Goal: Task Accomplishment & Management: Use online tool/utility

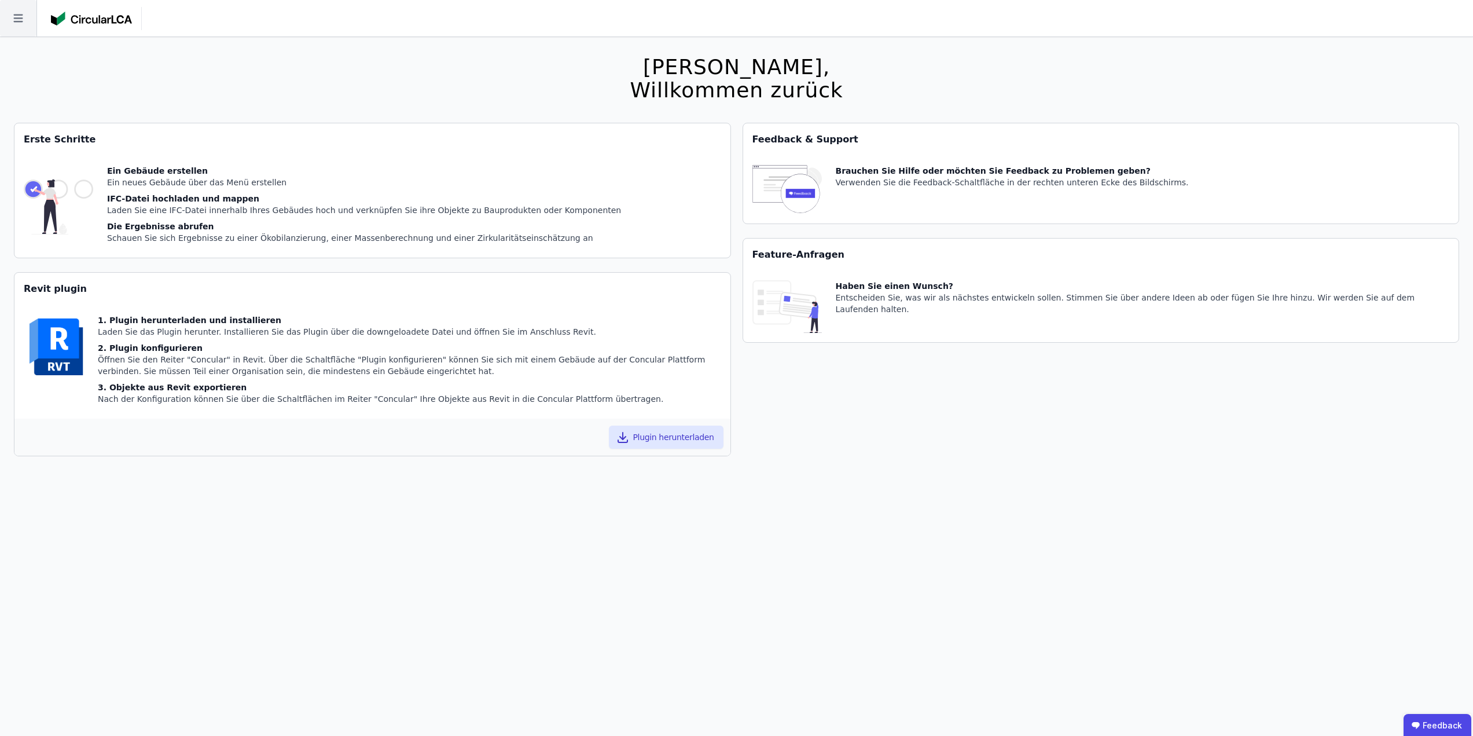
click at [13, 13] on icon at bounding box center [18, 18] width 36 height 36
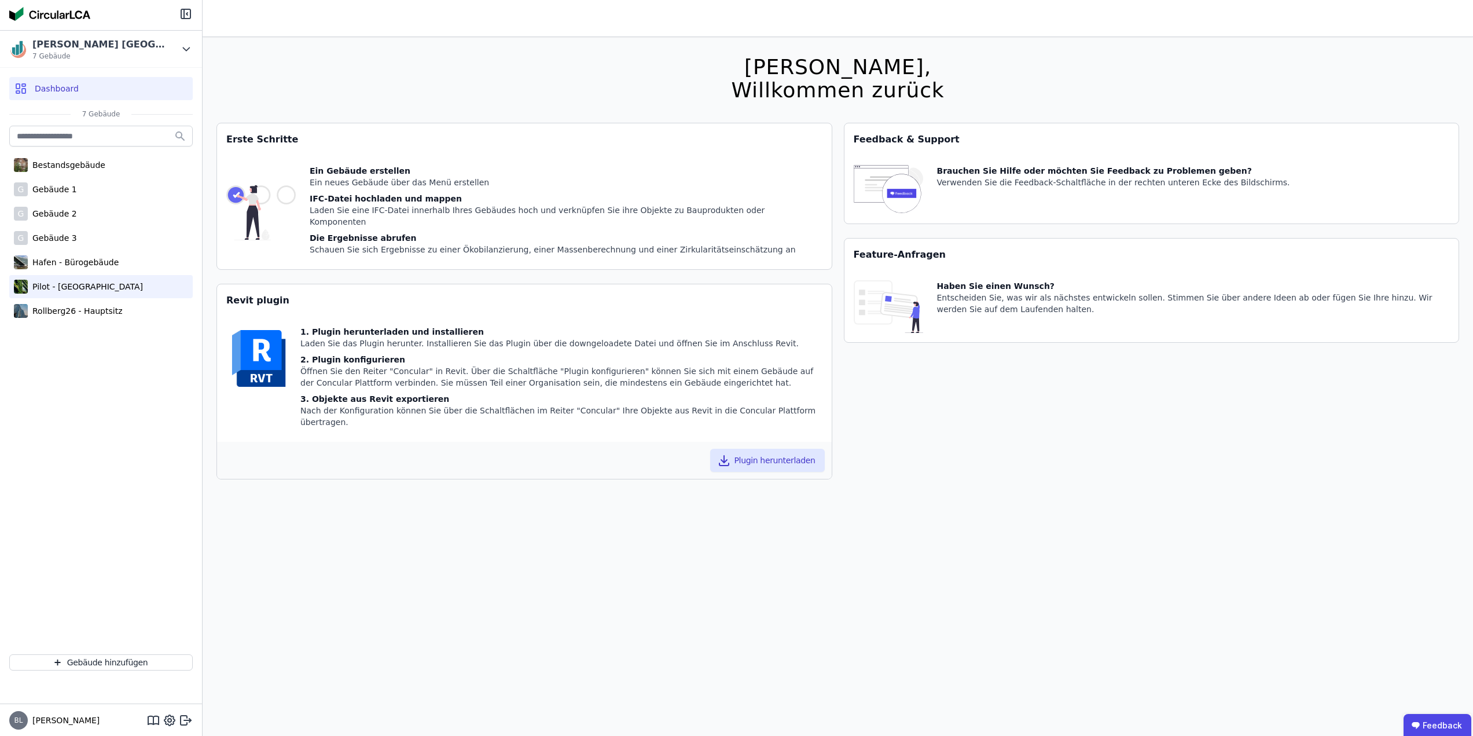
click at [61, 277] on div "Pilot - [GEOGRAPHIC_DATA]" at bounding box center [100, 286] width 183 height 23
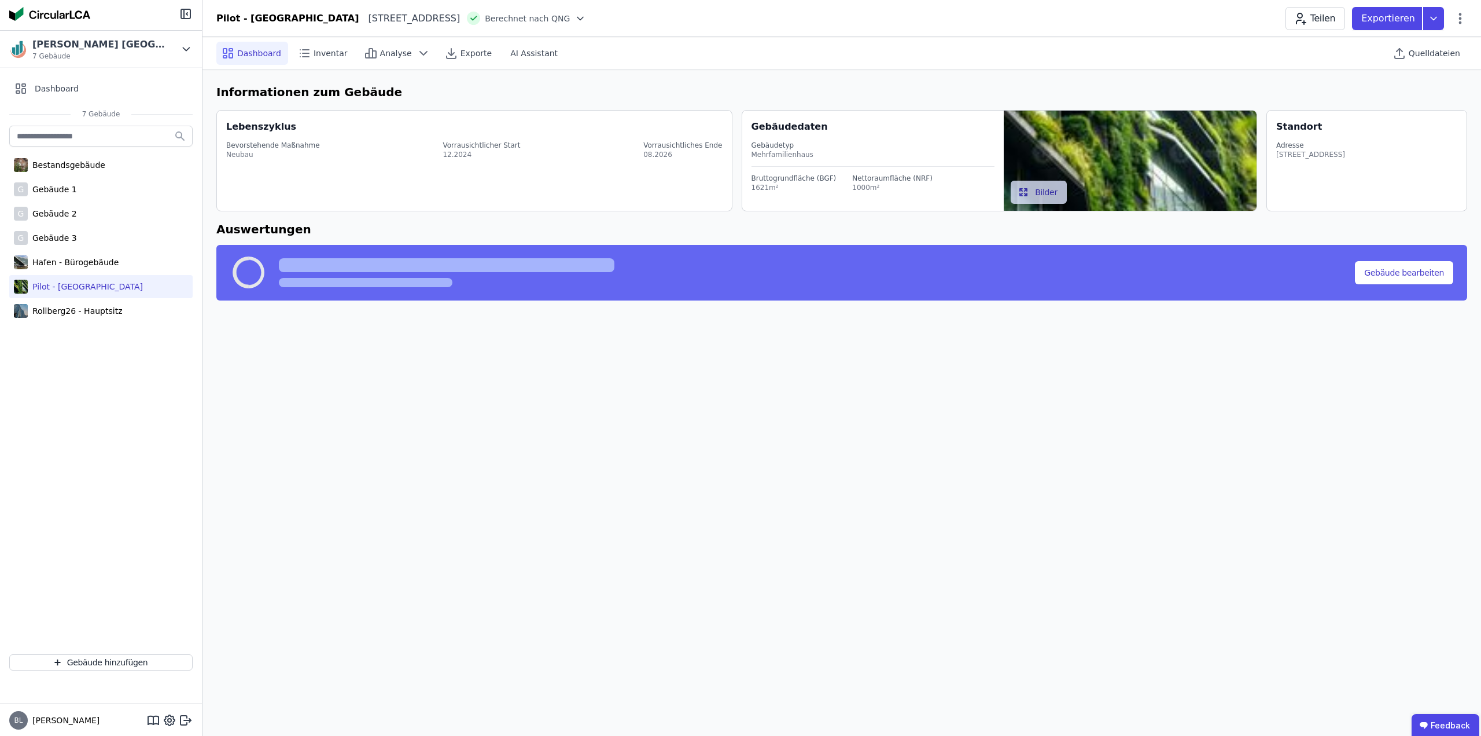
select select "*"
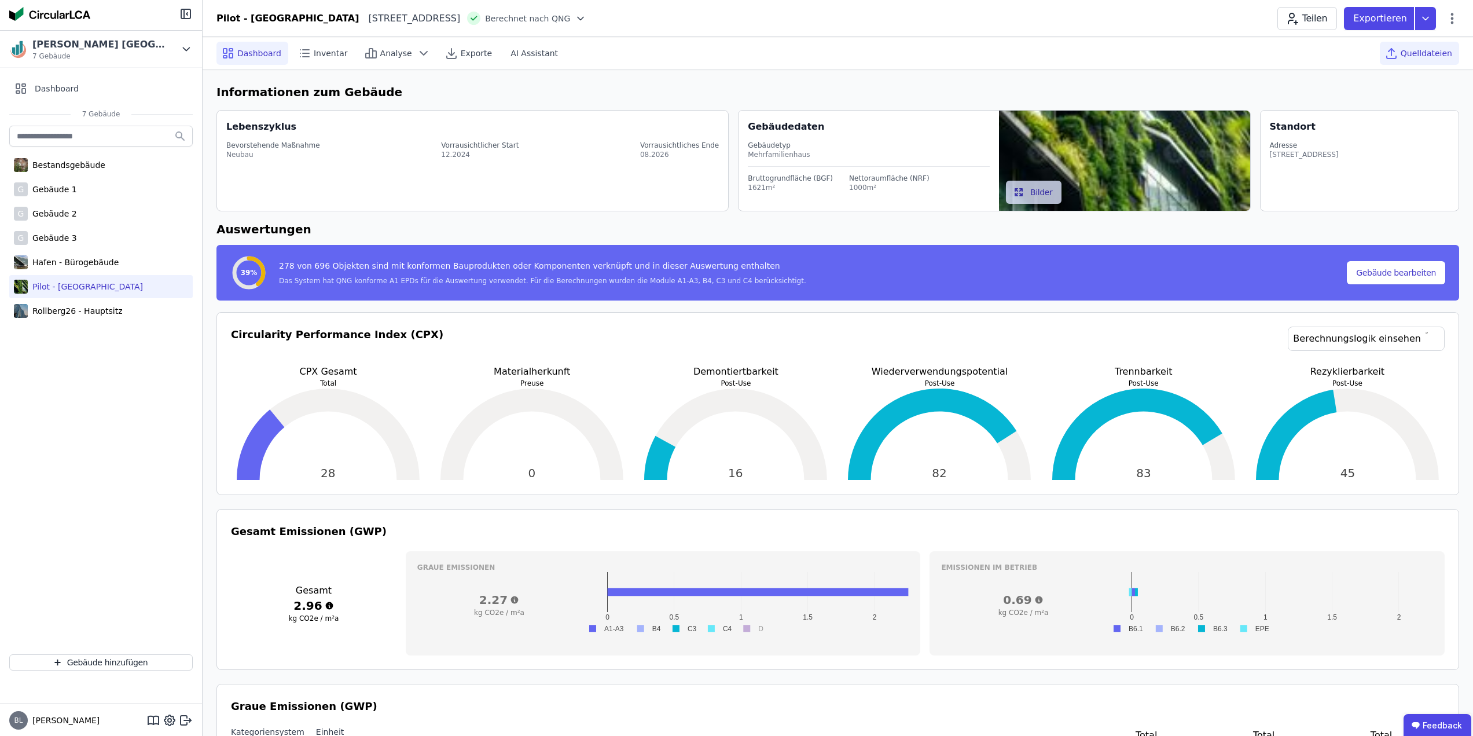
click at [1436, 52] on span "Quelldateien" at bounding box center [1426, 53] width 52 height 12
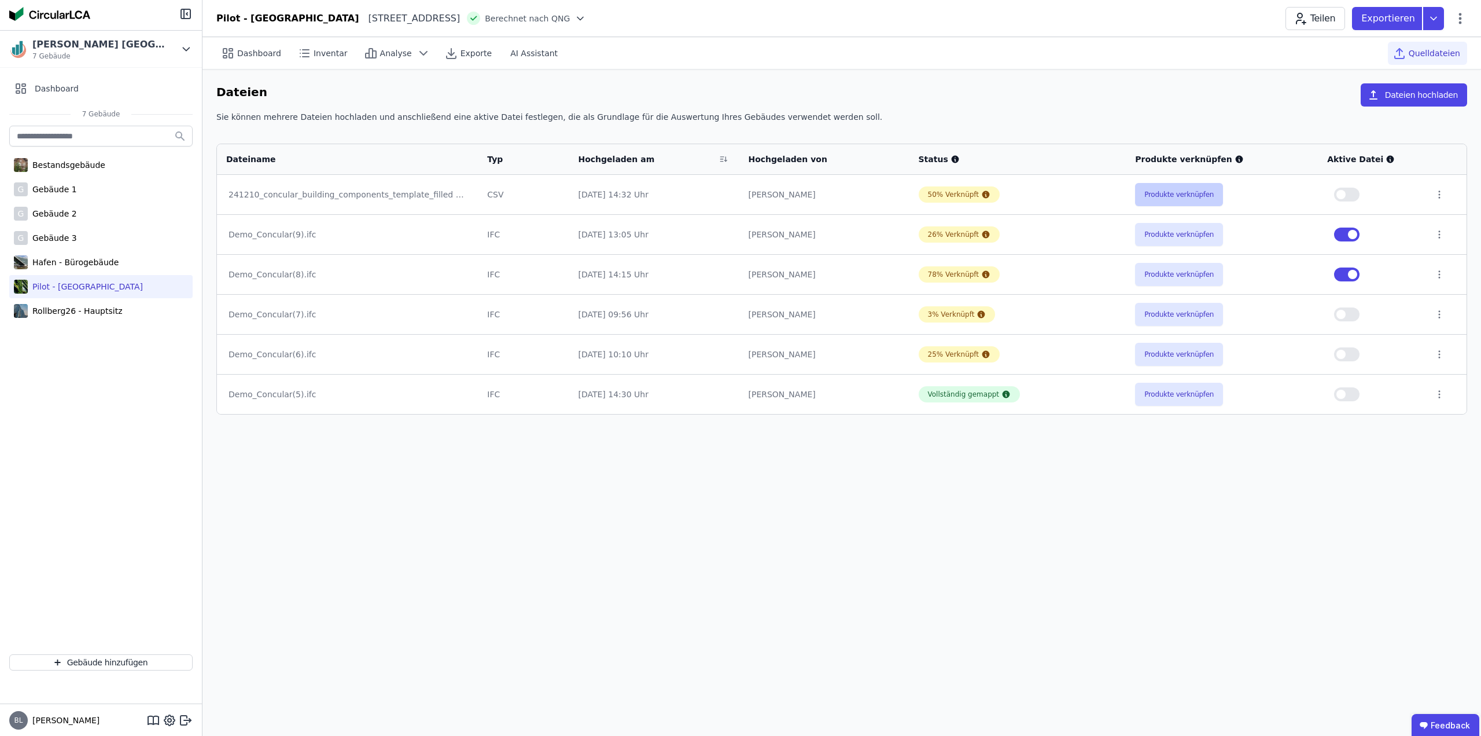
click at [1190, 200] on button "Produkte verknüpfen" at bounding box center [1179, 194] width 88 height 23
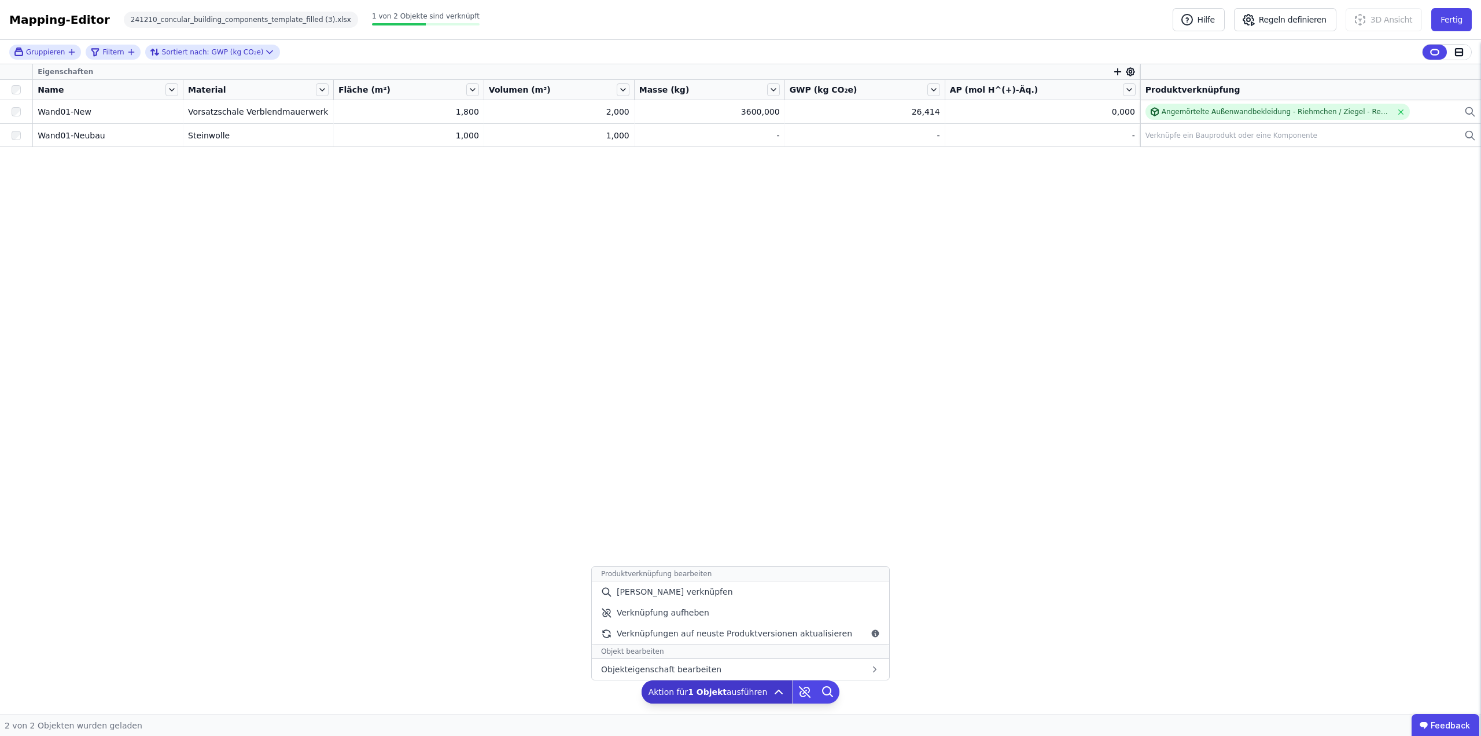
click at [706, 687] on b "1 Objekt" at bounding box center [707, 691] width 39 height 9
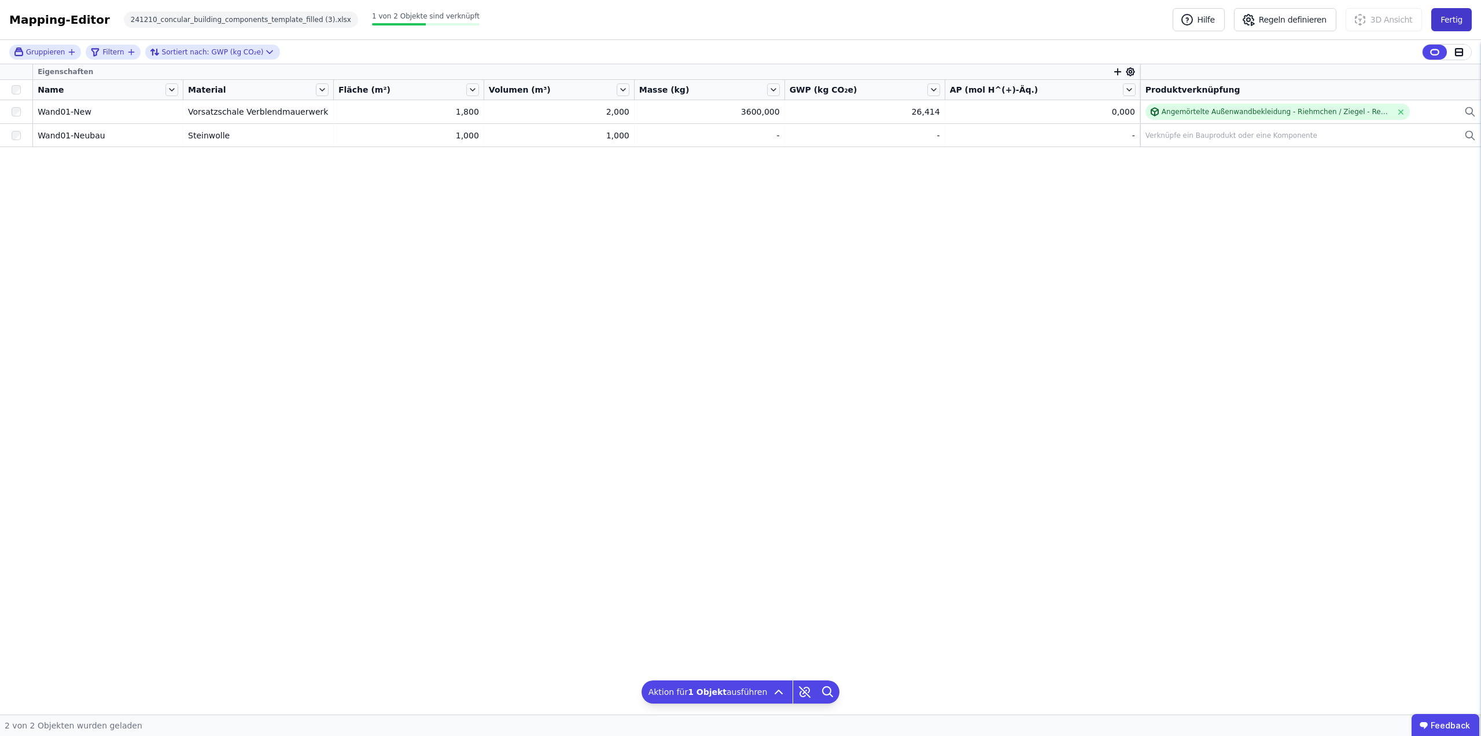
click at [1444, 24] on button "Fertig" at bounding box center [1452, 19] width 41 height 23
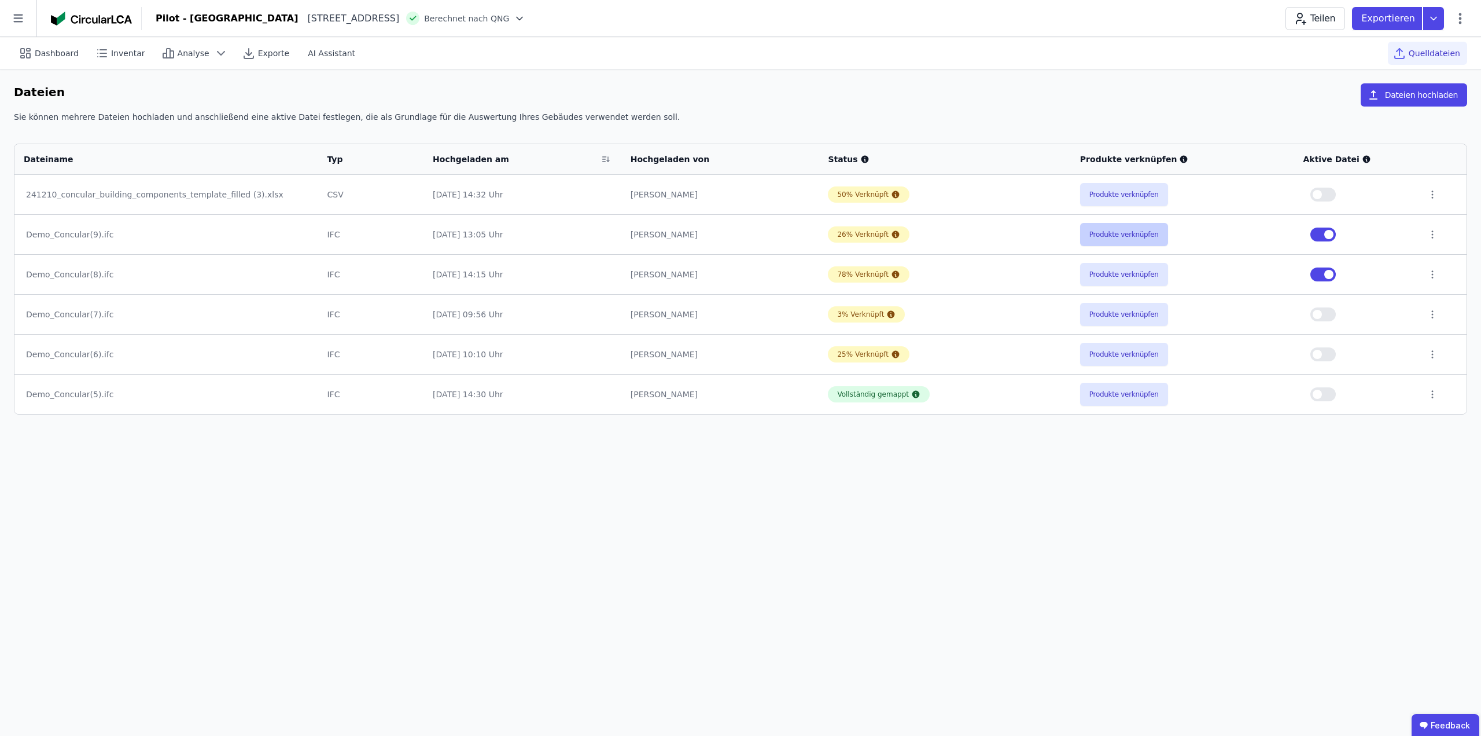
click at [1122, 233] on button "Produkte verknüpfen" at bounding box center [1124, 234] width 88 height 23
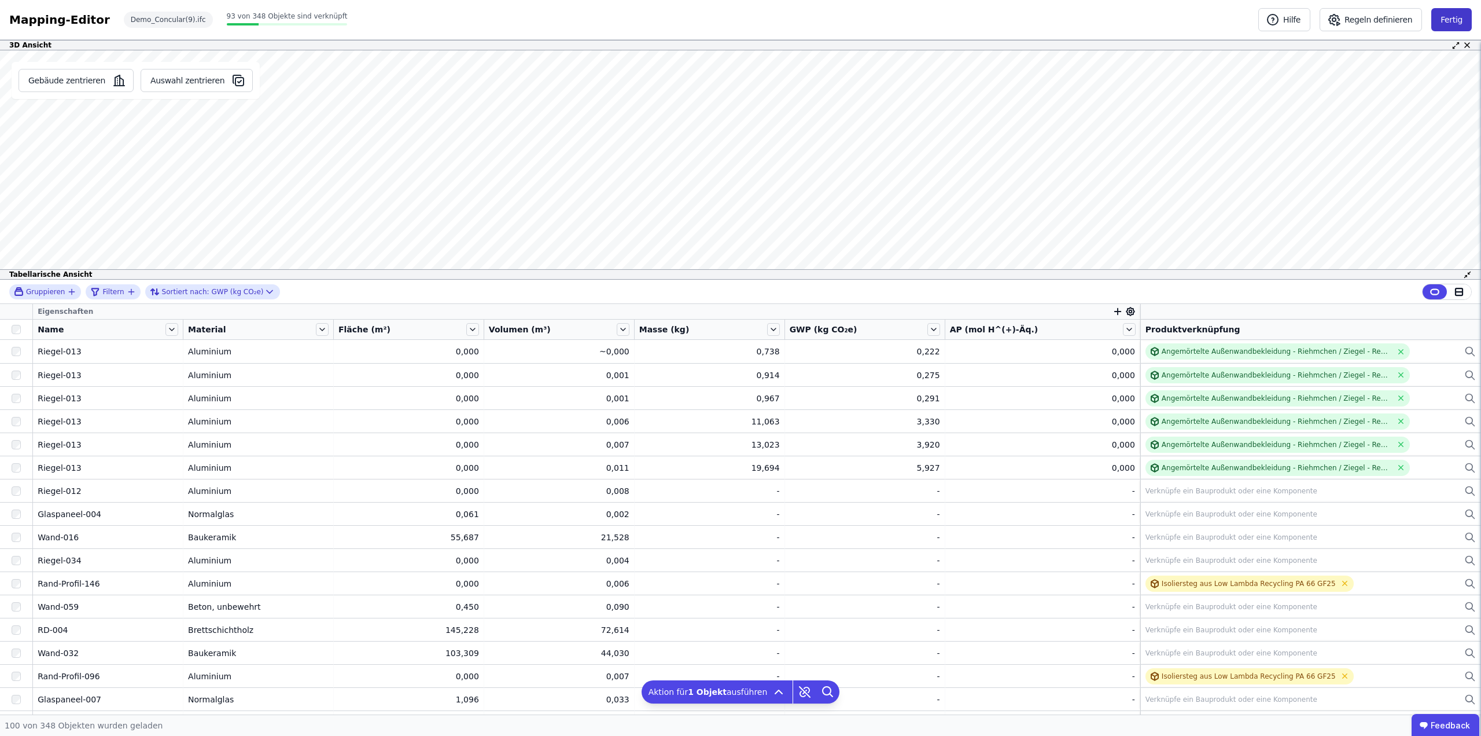
click at [1446, 18] on button "Fertig" at bounding box center [1452, 19] width 41 height 23
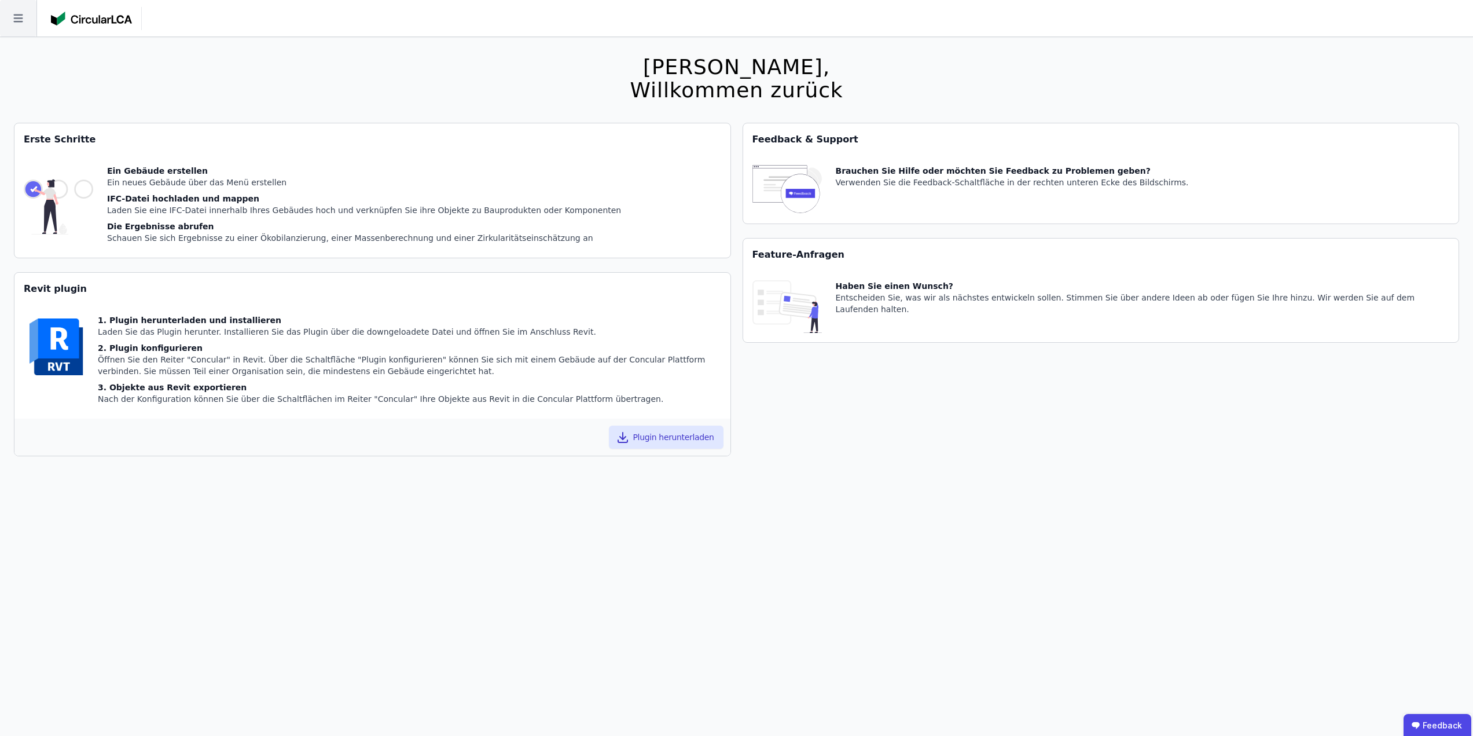
click at [18, 14] on icon at bounding box center [18, 18] width 36 height 36
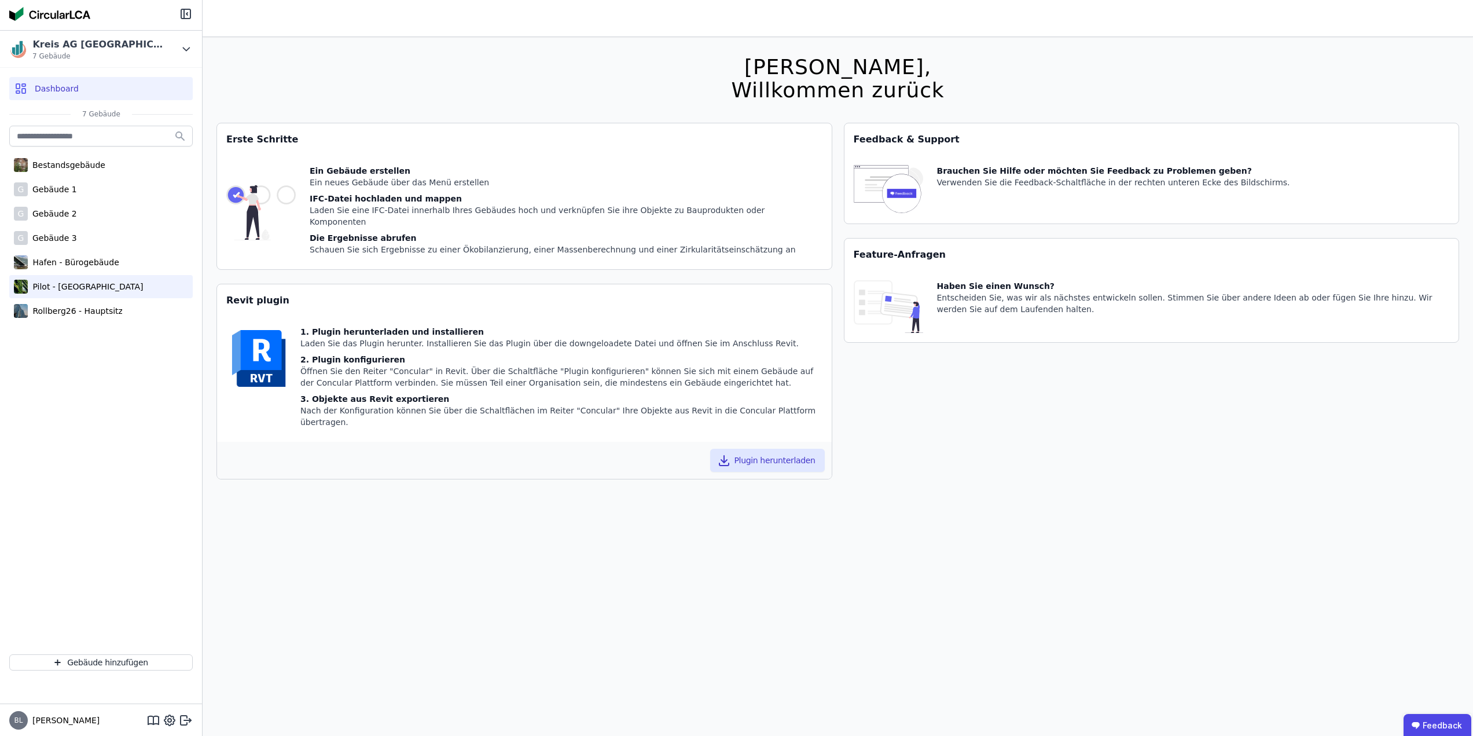
click at [79, 292] on div "Pilot - [GEOGRAPHIC_DATA]" at bounding box center [85, 287] width 115 height 12
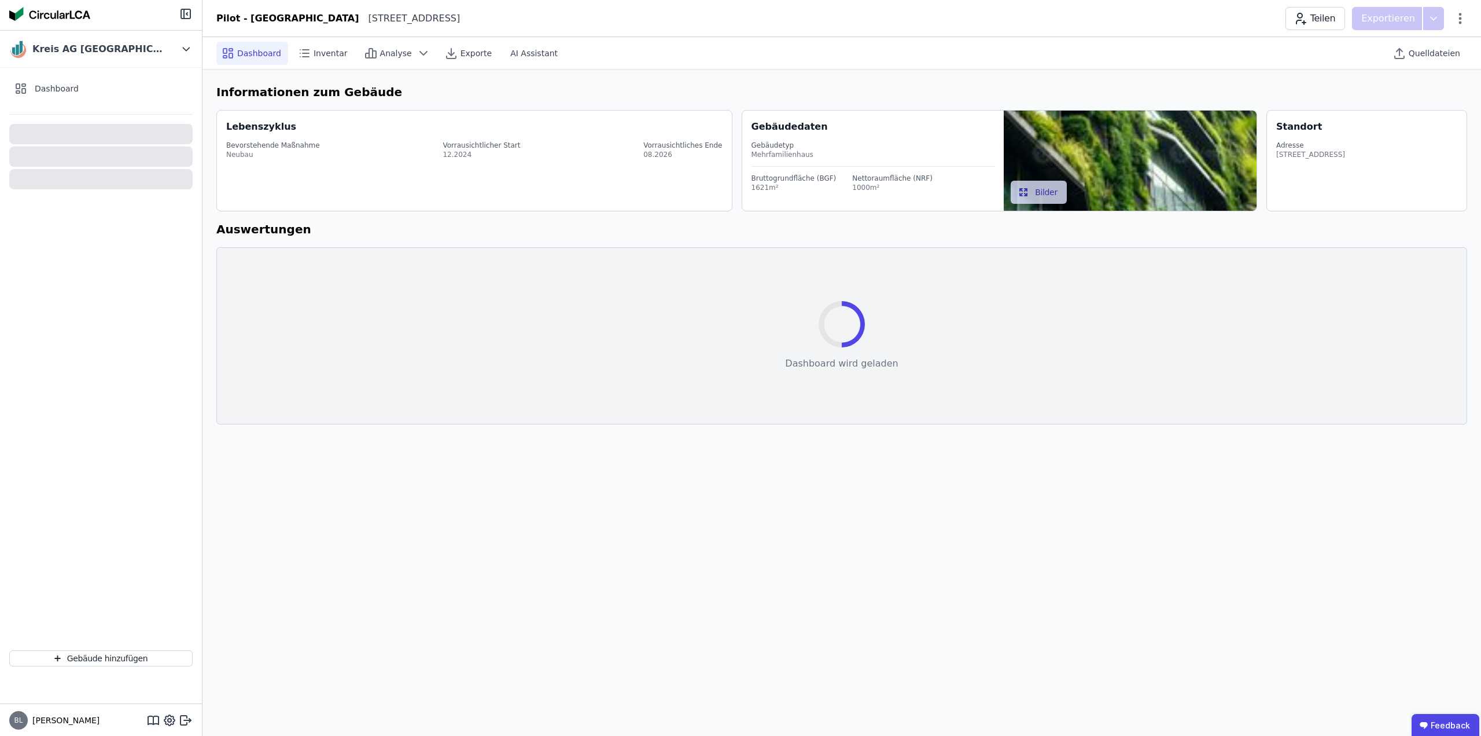
select select "*"
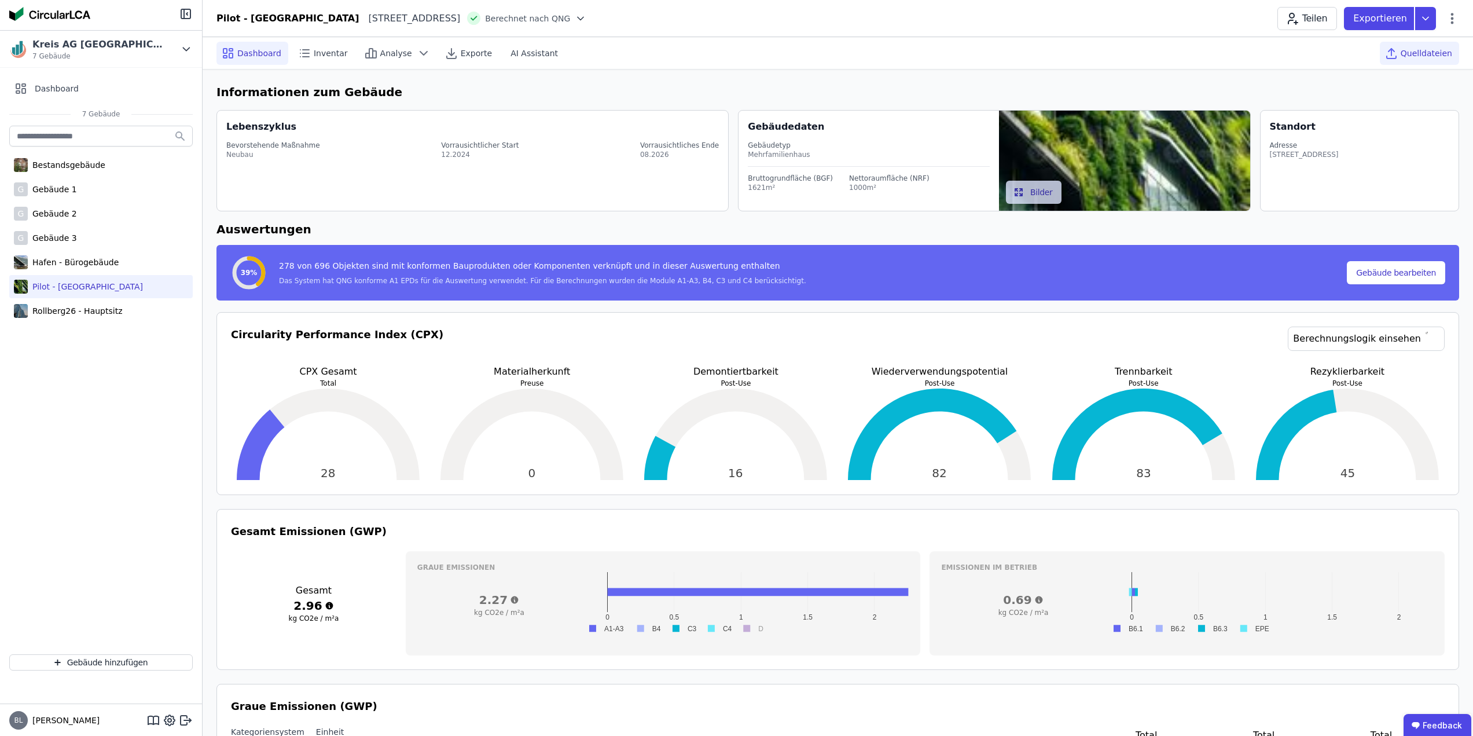
click at [1430, 47] on span "Quelldateien" at bounding box center [1426, 53] width 52 height 12
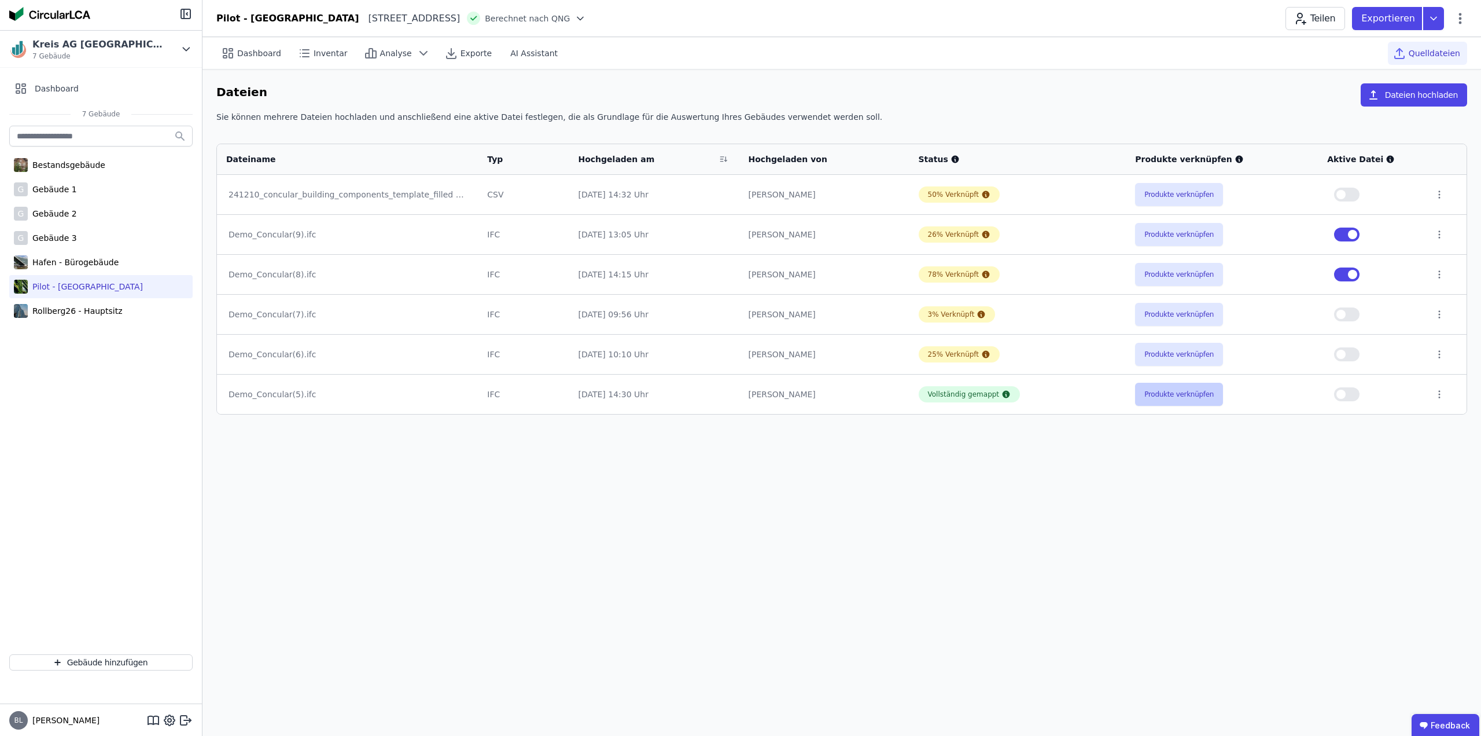
click at [1183, 395] on button "Produkte verknüpfen" at bounding box center [1179, 394] width 88 height 23
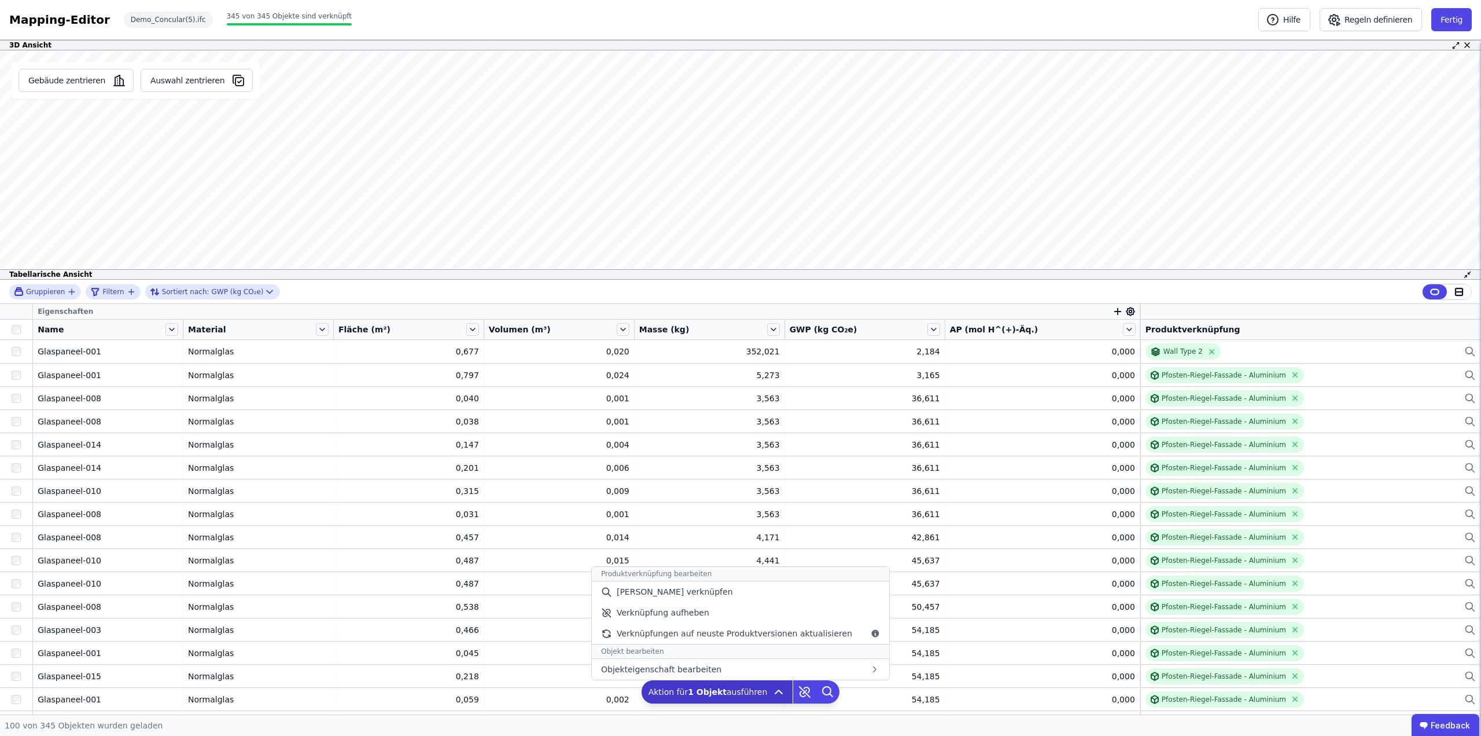
click at [723, 692] on b "1 Objekt" at bounding box center [707, 691] width 39 height 9
click at [951, 608] on span "CPX Demontierbarkeit" at bounding box center [945, 606] width 90 height 12
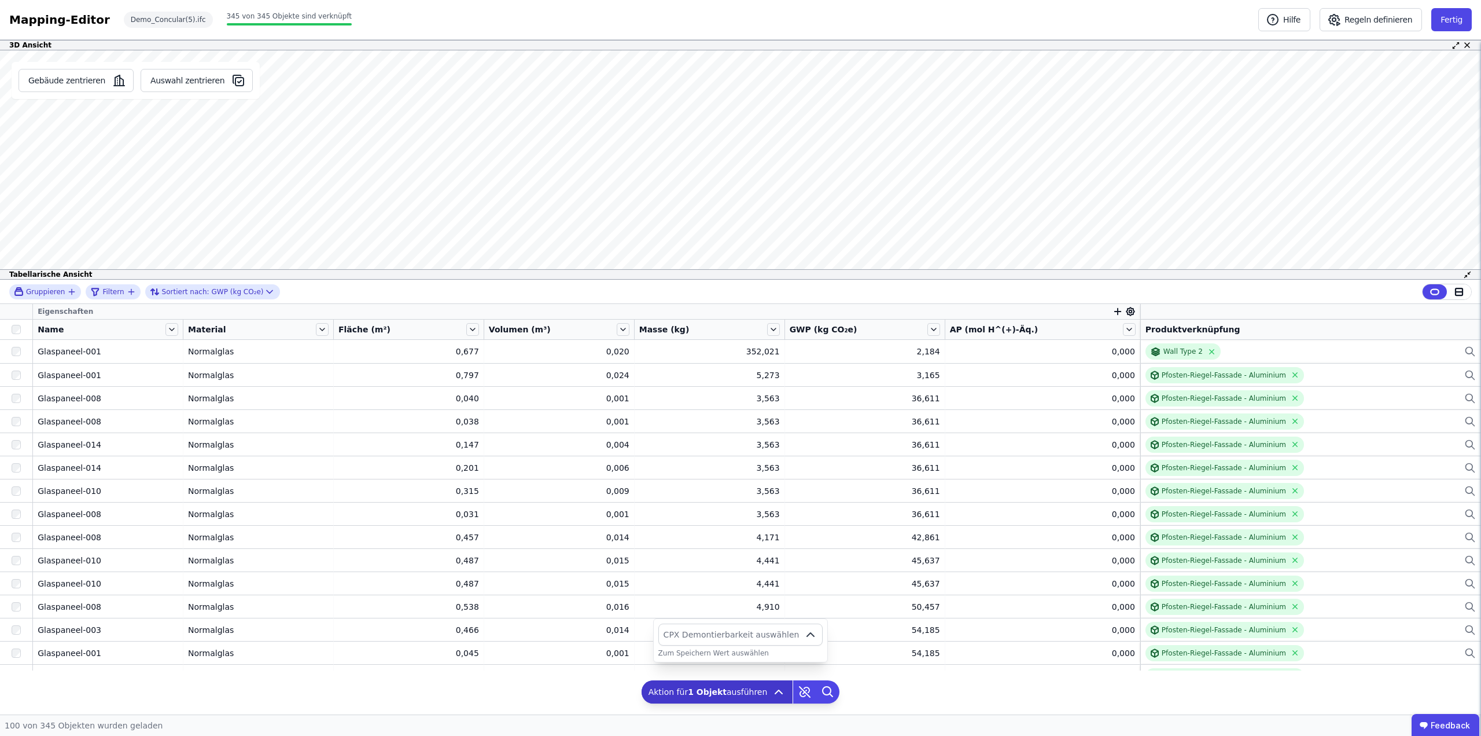
click at [804, 635] on icon "button" at bounding box center [811, 634] width 14 height 14
click at [804, 632] on icon "button" at bounding box center [811, 634] width 14 height 14
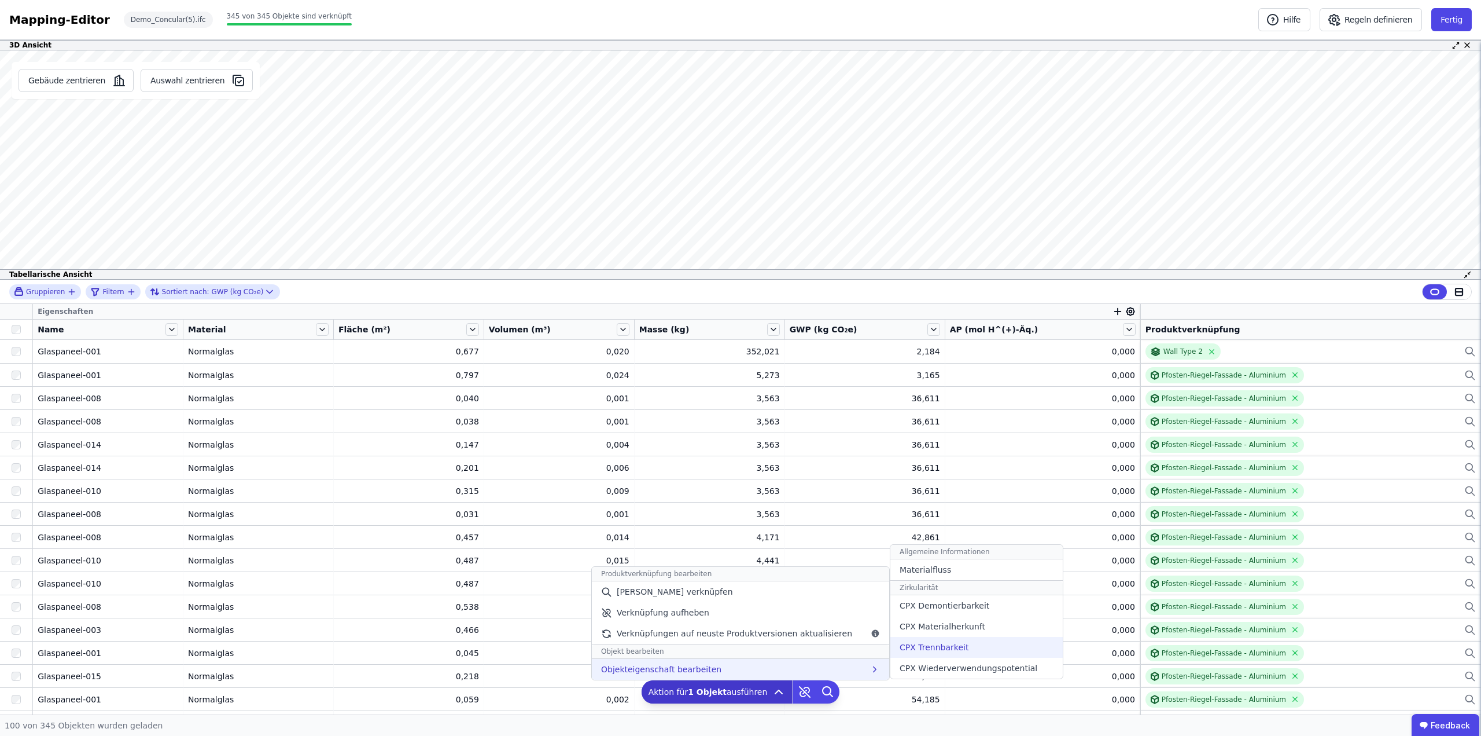
click at [946, 650] on span "CPX Trennbarkeit" at bounding box center [934, 647] width 69 height 12
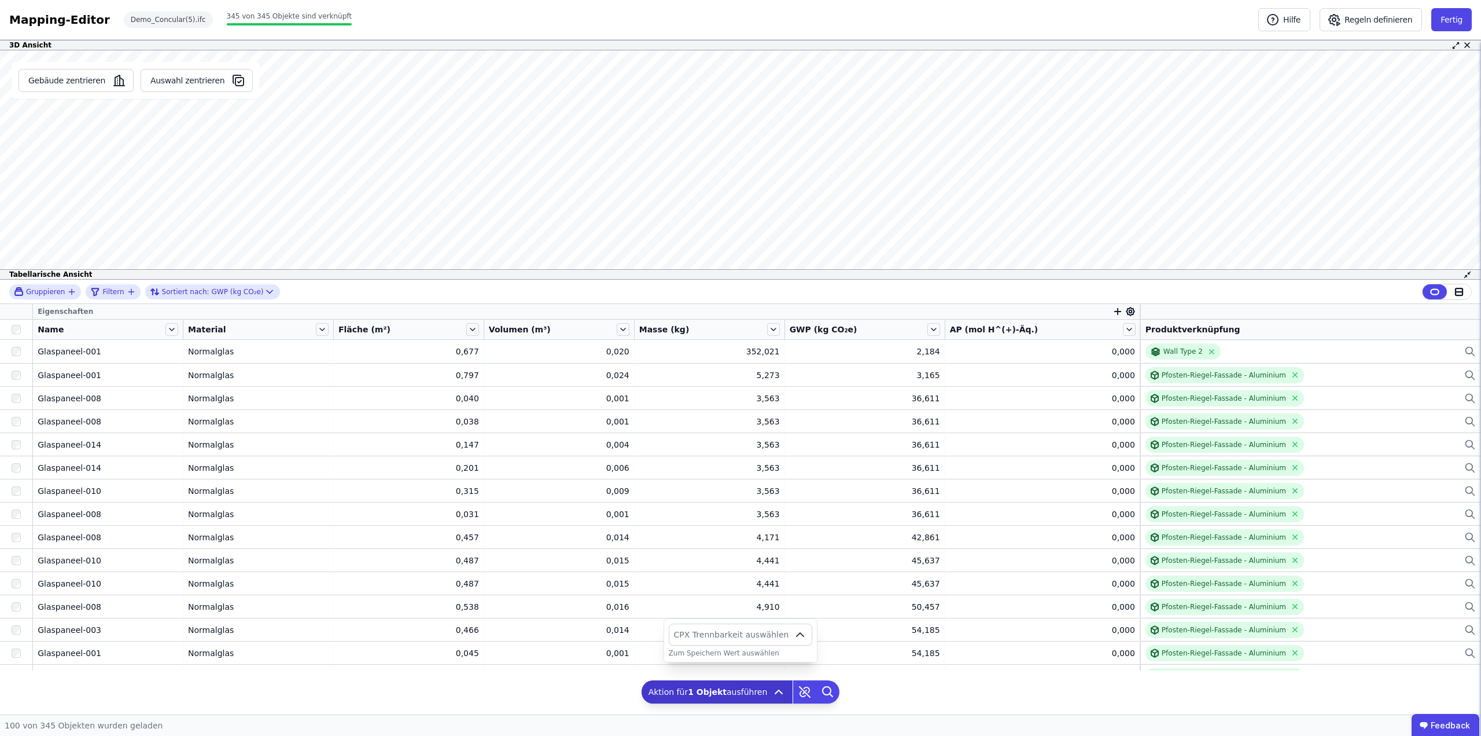
click at [808, 635] on span "button" at bounding box center [802, 634] width 19 height 21
click at [795, 636] on icon "button" at bounding box center [800, 634] width 14 height 14
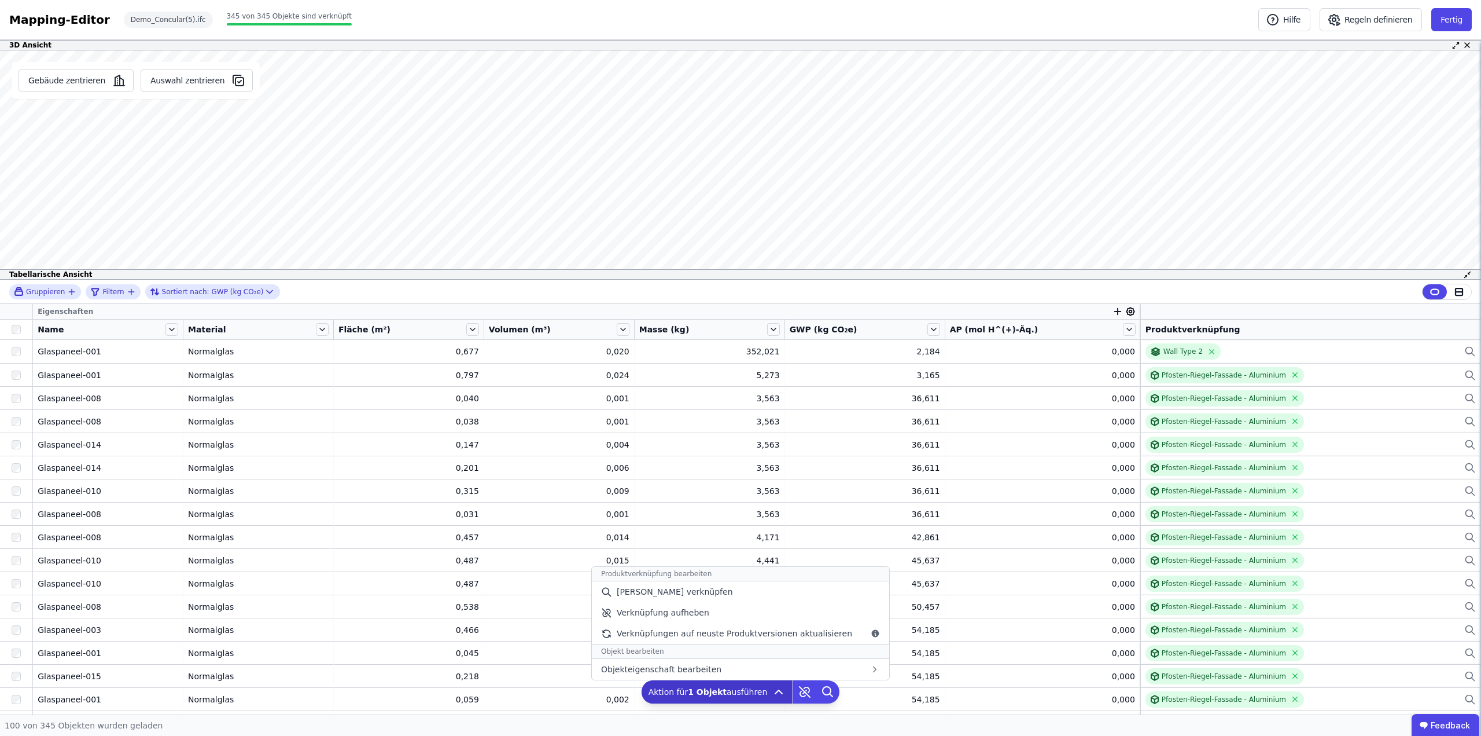
click at [773, 696] on icon at bounding box center [779, 692] width 14 height 14
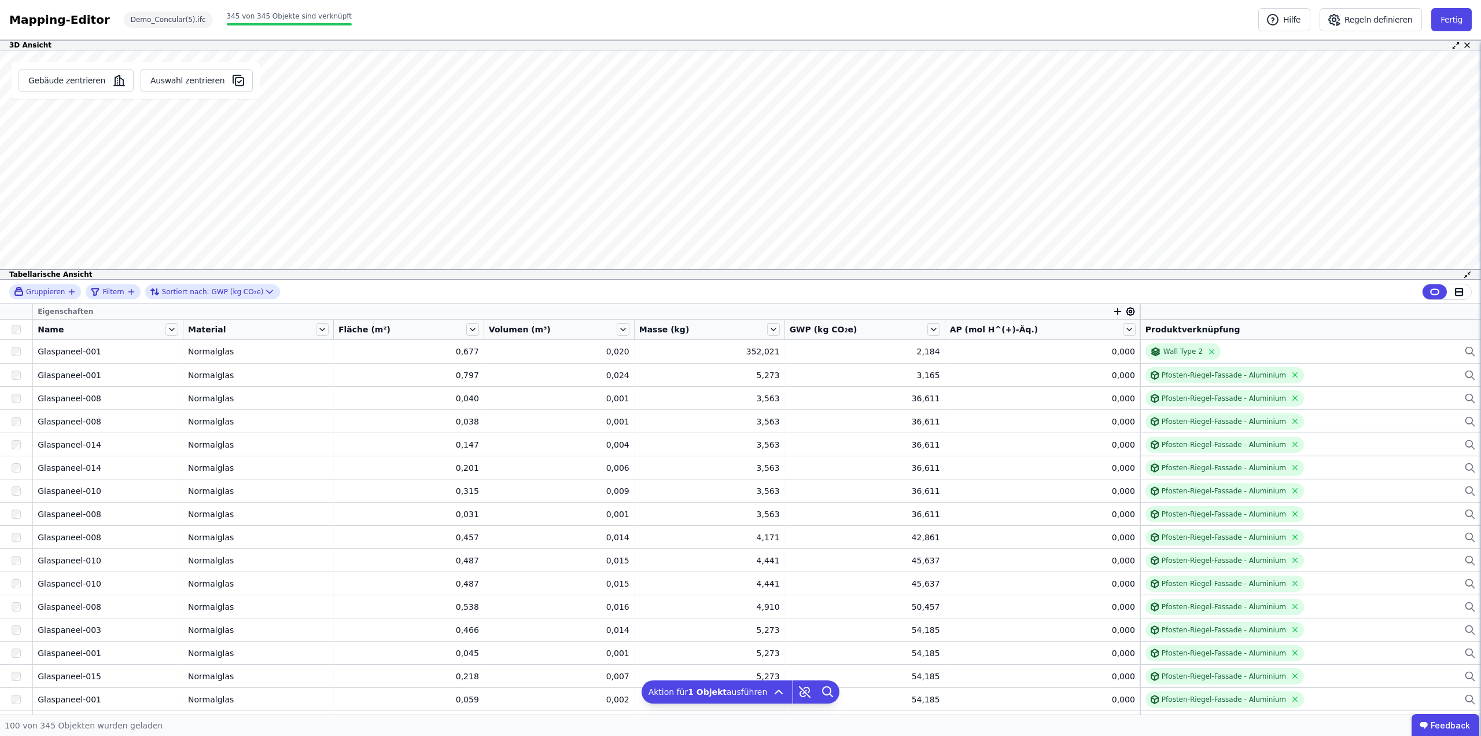
click at [529, 298] on div "Gruppieren Filtern Sortiert nach: GWP (kg CO₂e)" at bounding box center [740, 292] width 1481 height 24
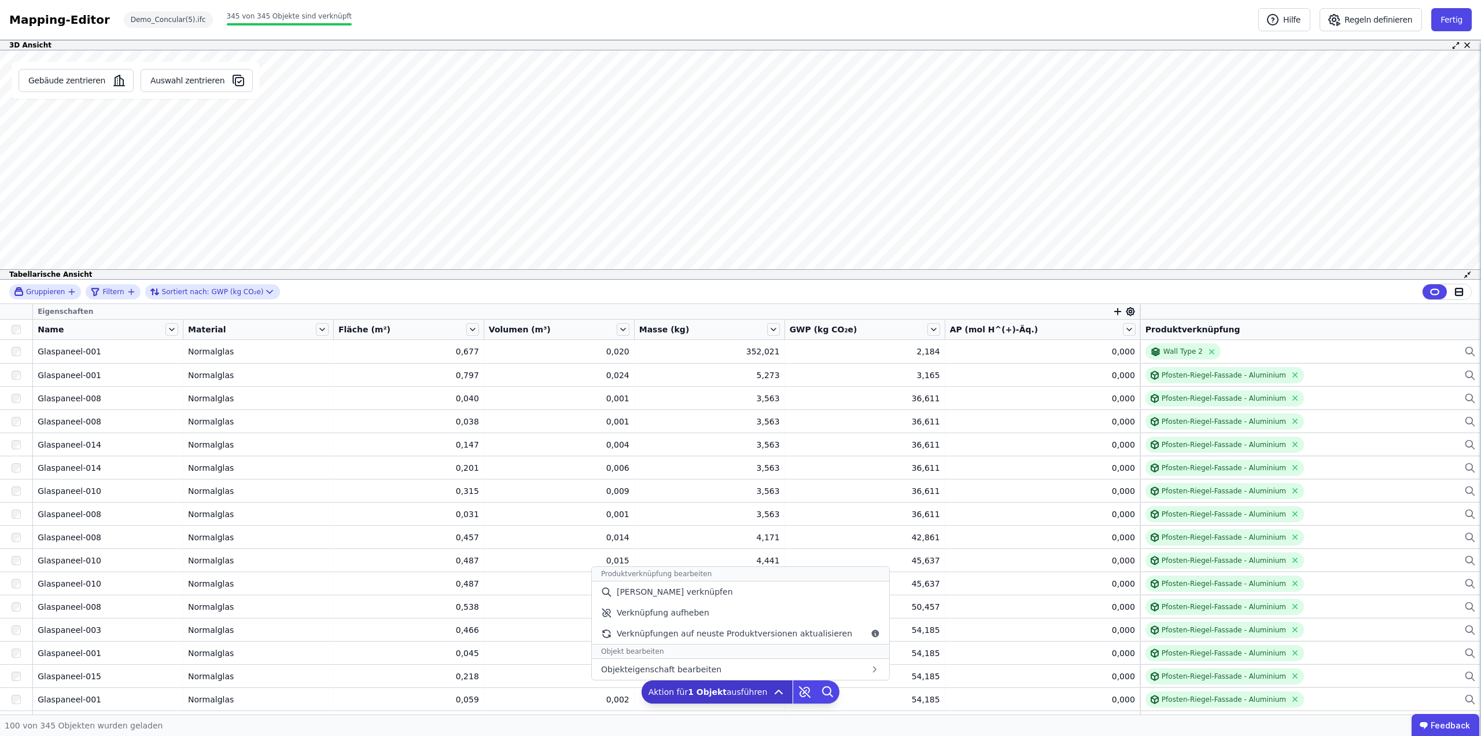
click at [698, 690] on b "1 Objekt" at bounding box center [707, 691] width 39 height 9
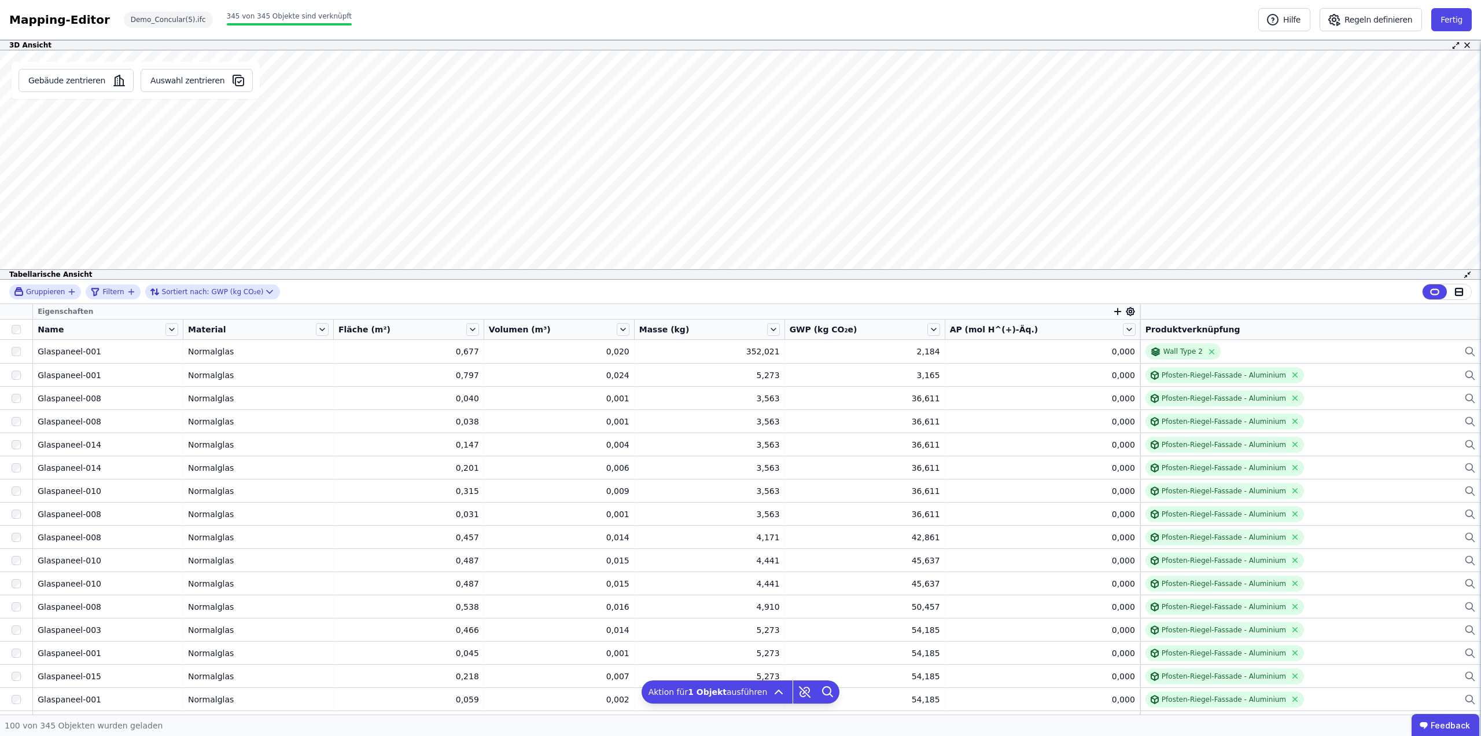
click at [704, 24] on div "Mapping-Editor Hilfe Regeln definieren Fertig Demo_Concular(5).ifc 345 von 345 …" at bounding box center [740, 20] width 1481 height 40
click at [1459, 27] on button "Fertig" at bounding box center [1452, 19] width 41 height 23
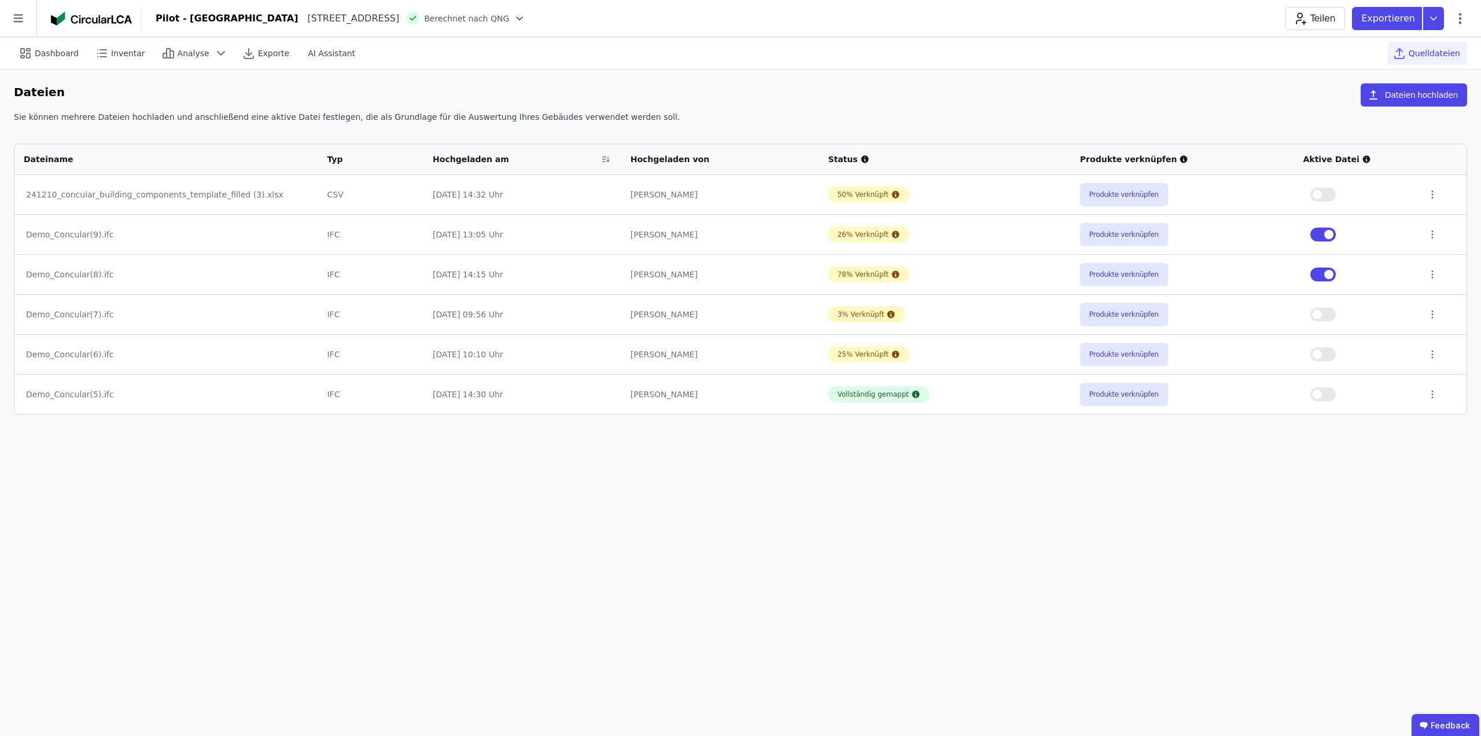
click at [585, 479] on div "Dashboard Inventar Analyse Exporte AI Assistant Quelldateien Dateien Dateien ho…" at bounding box center [740, 386] width 1481 height 698
